Goal: Obtain resource: Download file/media

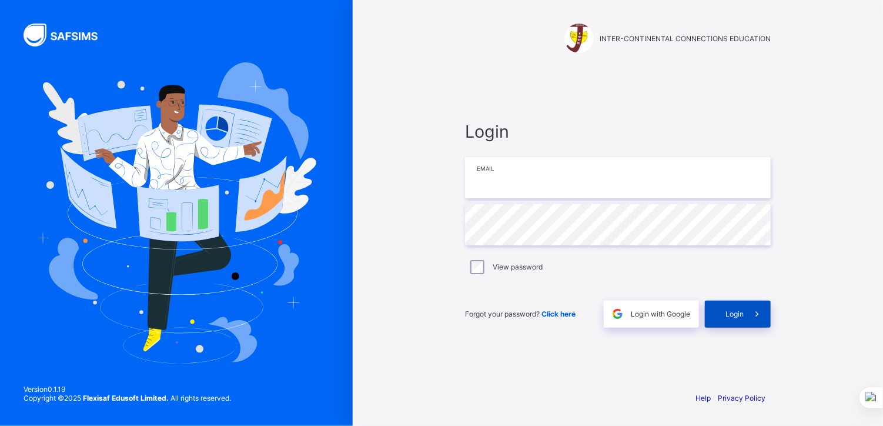
type input "**********"
click at [735, 313] on span "Login" at bounding box center [735, 313] width 18 height 9
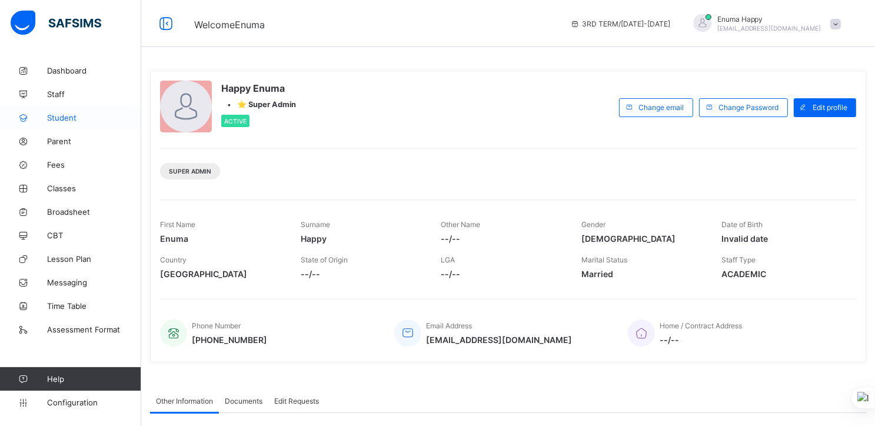
click at [62, 116] on span "Student" at bounding box center [94, 117] width 94 height 9
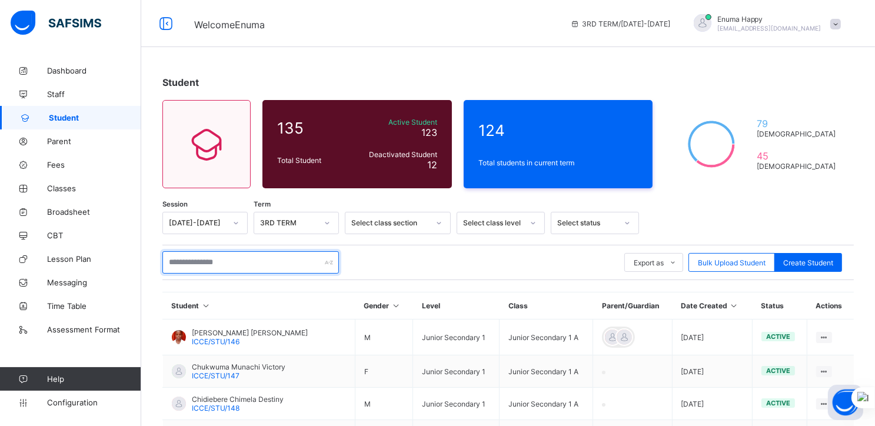
click at [186, 266] on input "text" at bounding box center [250, 262] width 176 height 22
paste input "**********"
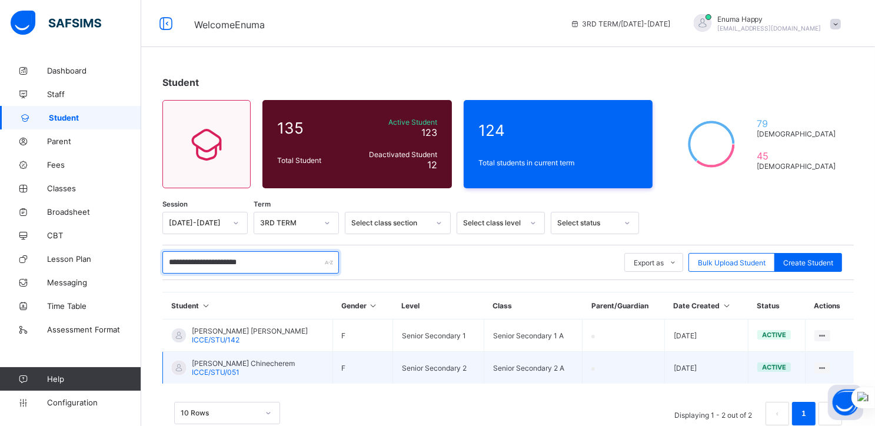
type input "**********"
click at [214, 362] on span "[PERSON_NAME] Chinecherem" at bounding box center [243, 363] width 103 height 9
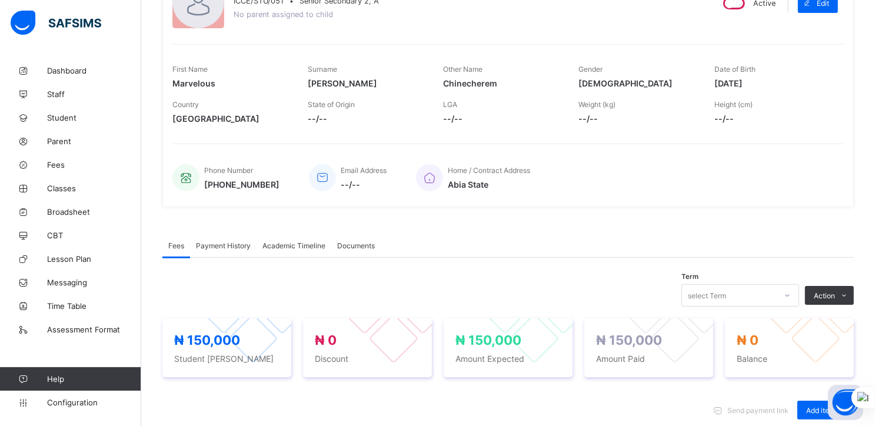
scroll to position [136, 0]
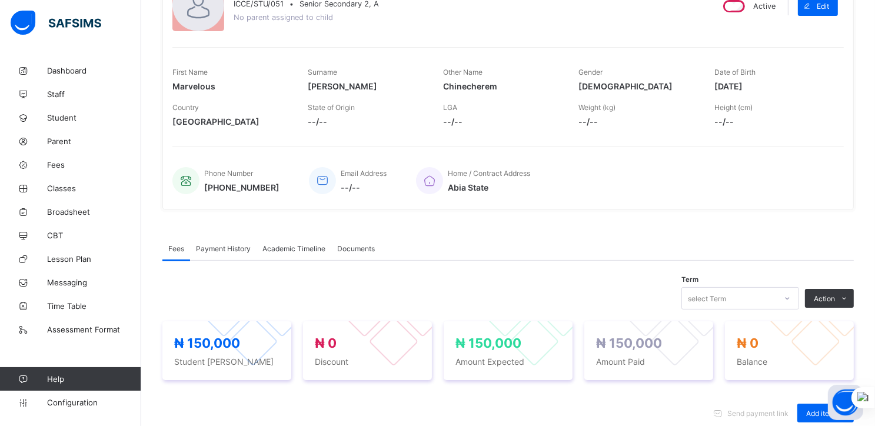
click at [294, 245] on span "Academic Timeline" at bounding box center [293, 248] width 63 height 9
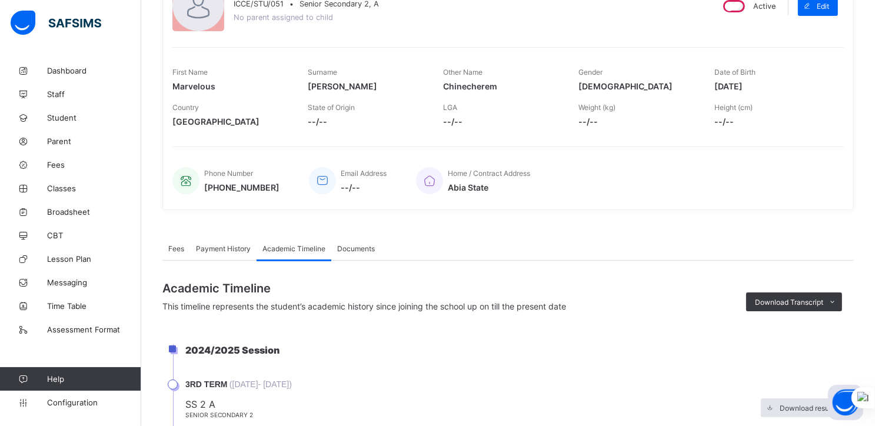
scroll to position [238, 0]
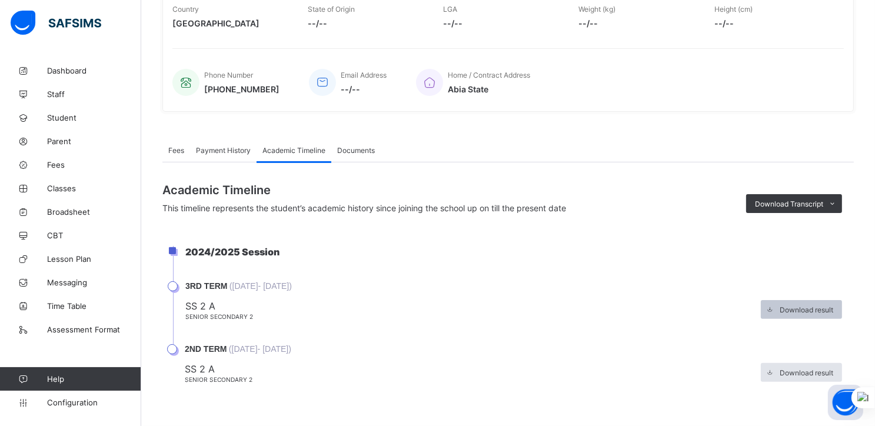
click at [812, 307] on span "Download result" at bounding box center [806, 309] width 54 height 9
click at [56, 115] on span "Student" at bounding box center [94, 117] width 94 height 9
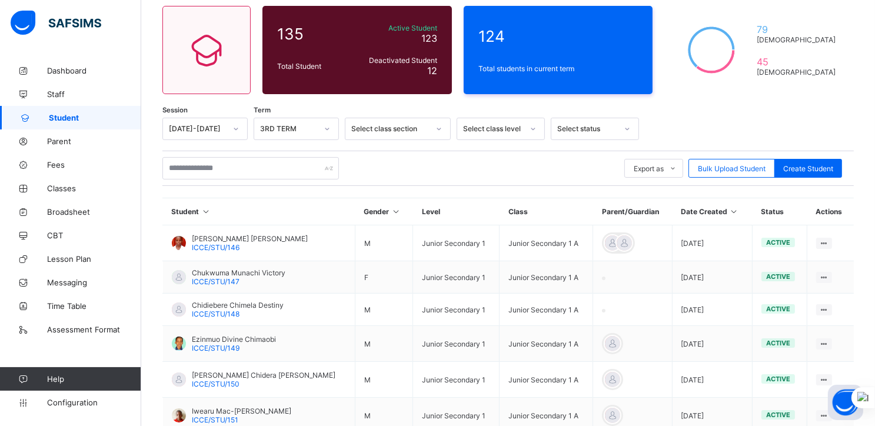
scroll to position [238, 0]
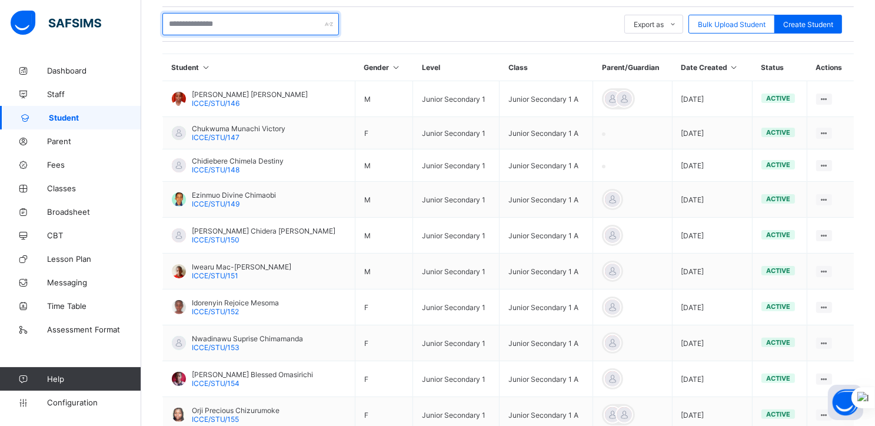
click at [191, 22] on input "text" at bounding box center [250, 24] width 176 height 22
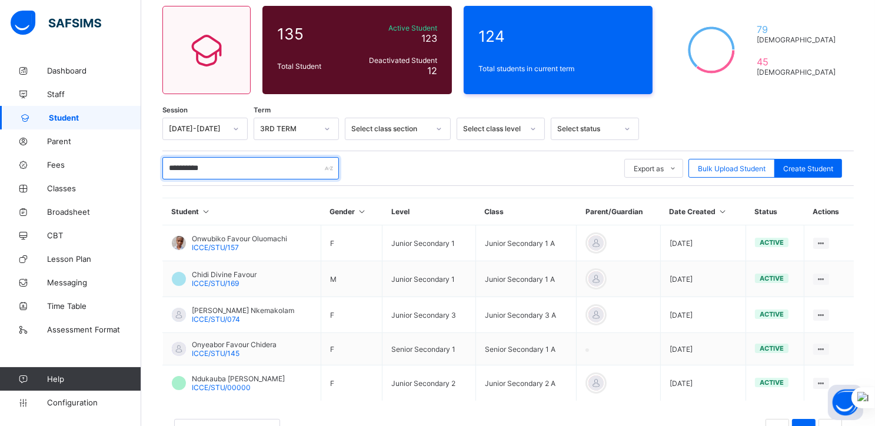
scroll to position [139, 0]
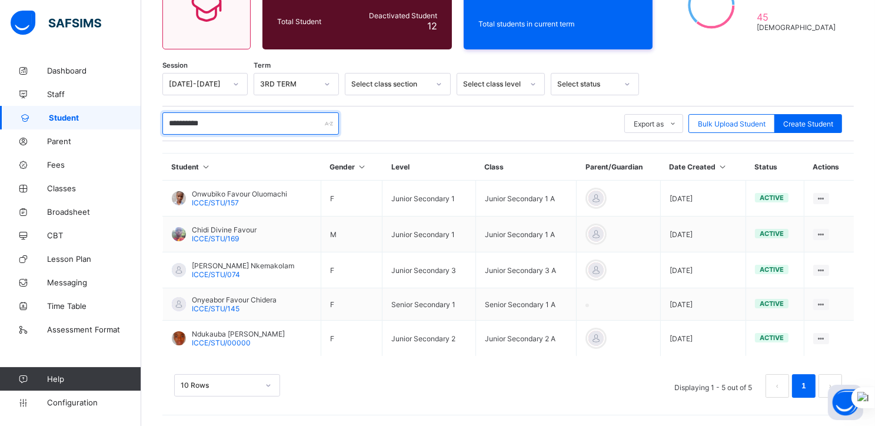
type input "**********"
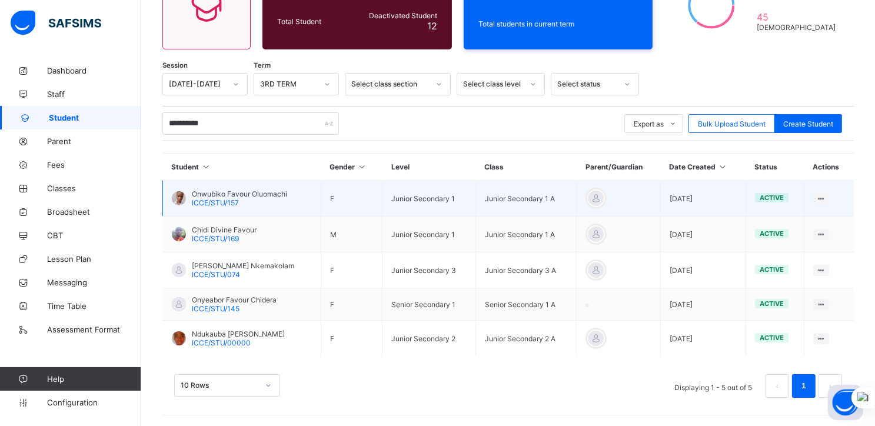
click at [216, 195] on span "Onwubiko Favour Oluomachi" at bounding box center [239, 193] width 95 height 9
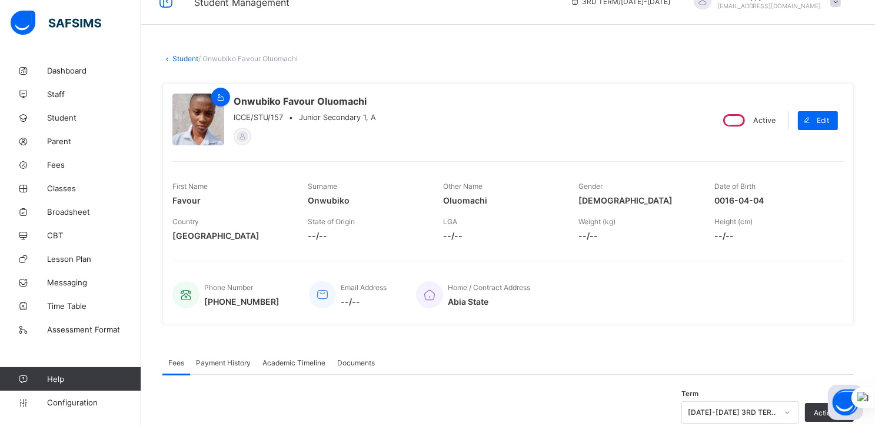
scroll to position [19, 0]
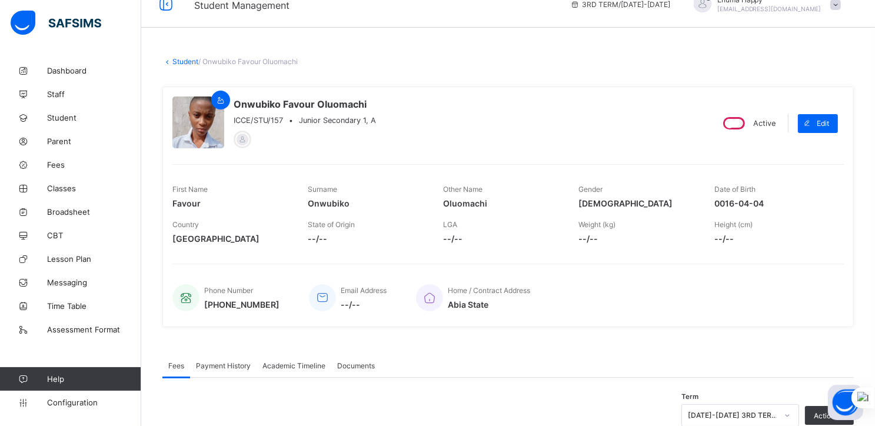
click at [306, 363] on span "Academic Timeline" at bounding box center [293, 365] width 63 height 9
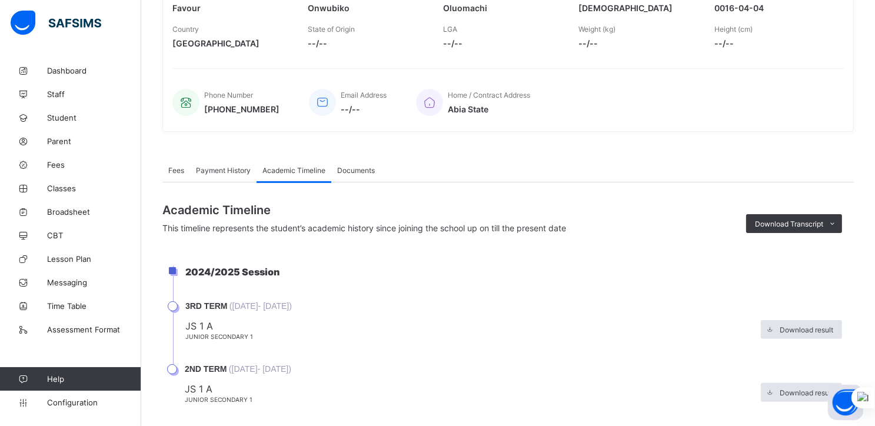
scroll to position [238, 0]
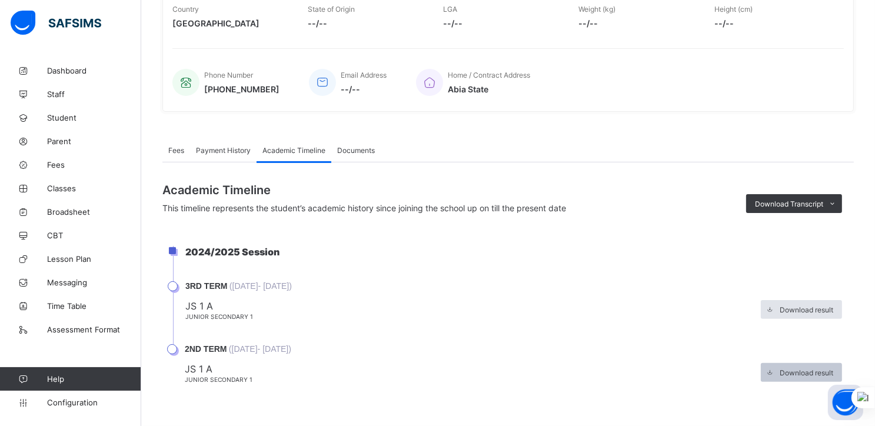
click at [790, 371] on span "Download result" at bounding box center [806, 372] width 54 height 9
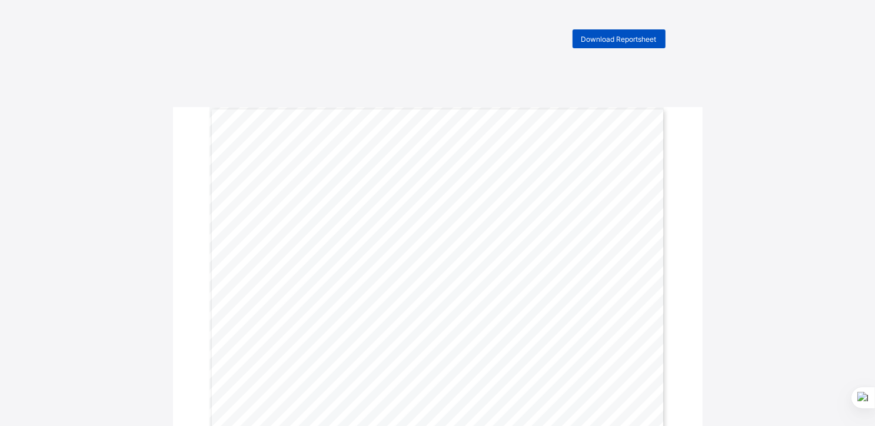
click at [598, 39] on span "Download Reportsheet" at bounding box center [618, 39] width 75 height 9
click at [760, 272] on div "Download Reportsheet TERMLY CONTINUOUS ASSESSMENT PERFORMANCE BREAKDOWN | 3RD T…" at bounding box center [437, 390] width 875 height 722
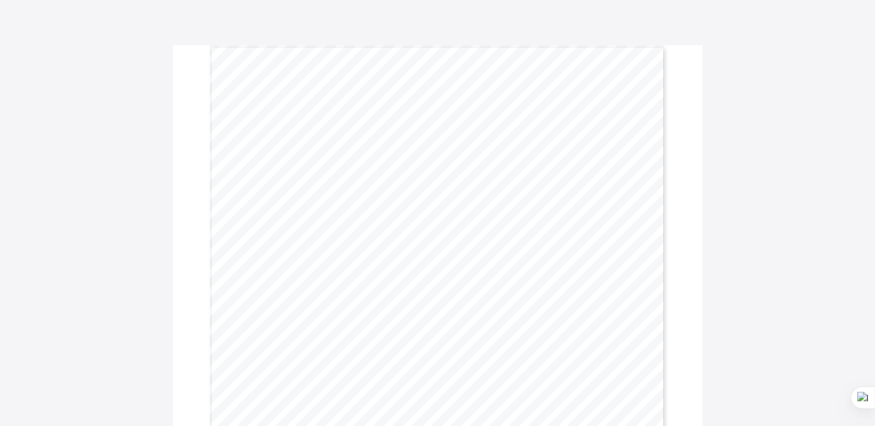
scroll to position [61, 0]
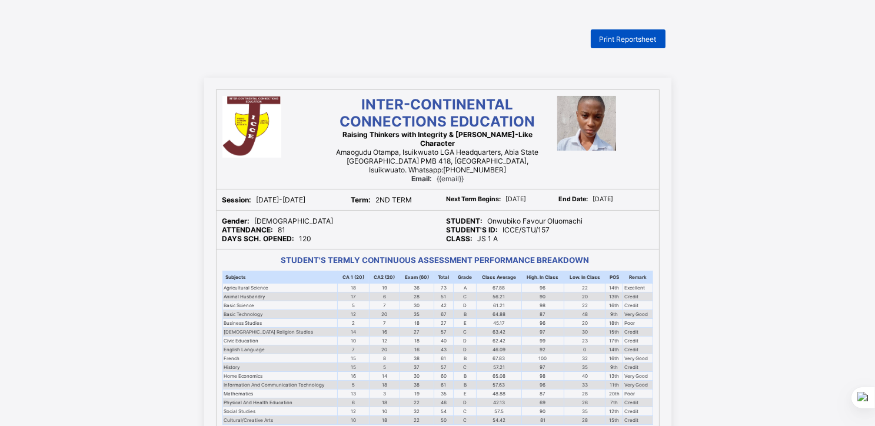
click at [622, 39] on span "Print Reportsheet" at bounding box center [627, 39] width 57 height 9
